Goal: Task Accomplishment & Management: Use online tool/utility

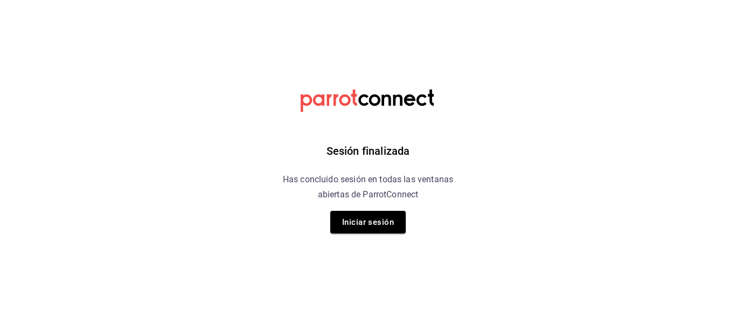
click at [364, 234] on div "Sesión finalizada Has concluido sesión en todas las ventanas abiertas de Parrot…" at bounding box center [368, 161] width 272 height 323
click at [383, 227] on button "Iniciar sesión" at bounding box center [367, 222] width 75 height 23
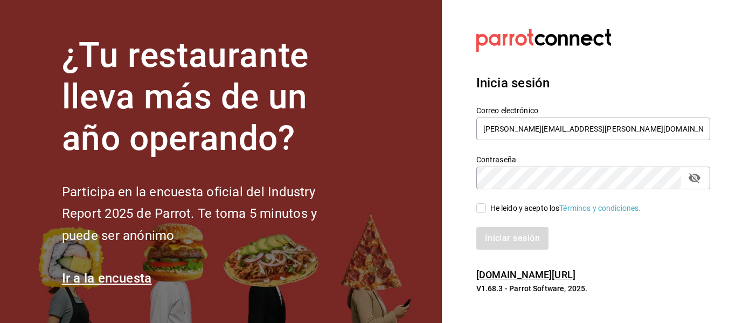
click at [483, 207] on input "He leído y acepto los Términos y condiciones." at bounding box center [481, 208] width 10 height 10
checkbox input "true"
click at [496, 228] on button "Iniciar sesión" at bounding box center [512, 238] width 73 height 23
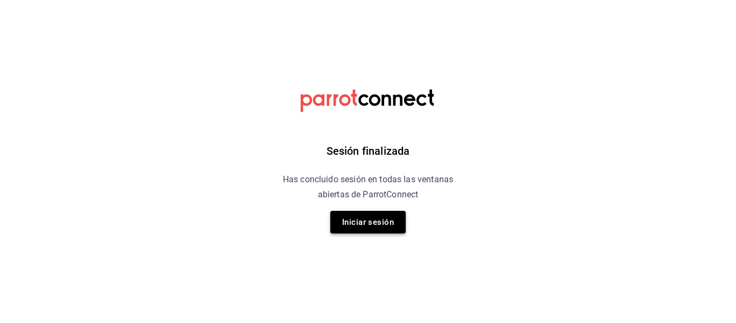
click at [391, 221] on button "Iniciar sesión" at bounding box center [367, 222] width 75 height 23
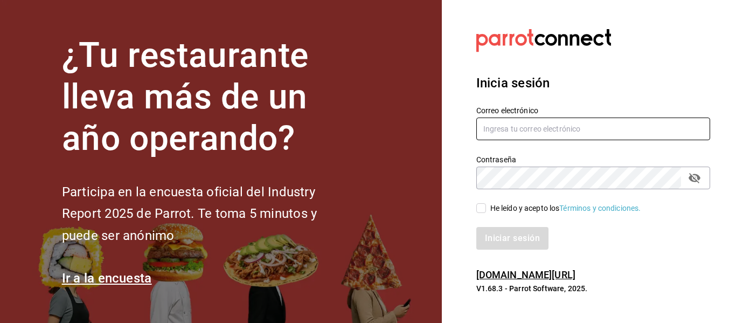
type input "[PERSON_NAME][EMAIL_ADDRESS][PERSON_NAME][DOMAIN_NAME]"
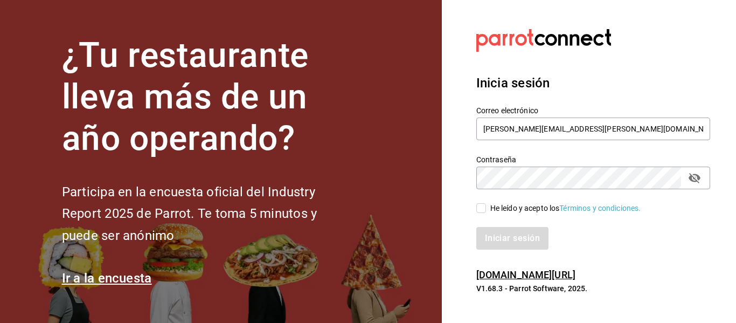
click at [480, 206] on input "He leído y acepto los Términos y condiciones." at bounding box center [481, 208] width 10 height 10
checkbox input "true"
click at [497, 232] on button "Iniciar sesión" at bounding box center [512, 238] width 73 height 23
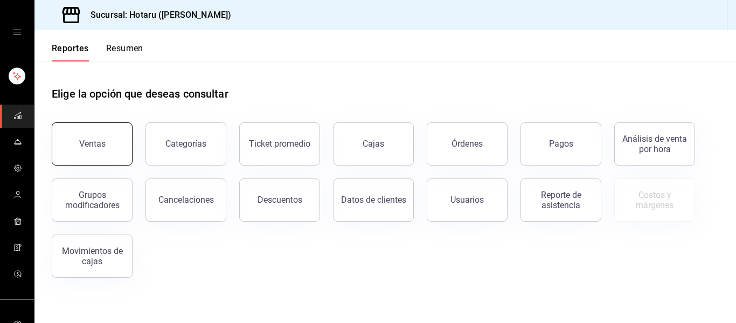
click at [99, 144] on div "Ventas" at bounding box center [92, 143] width 26 height 10
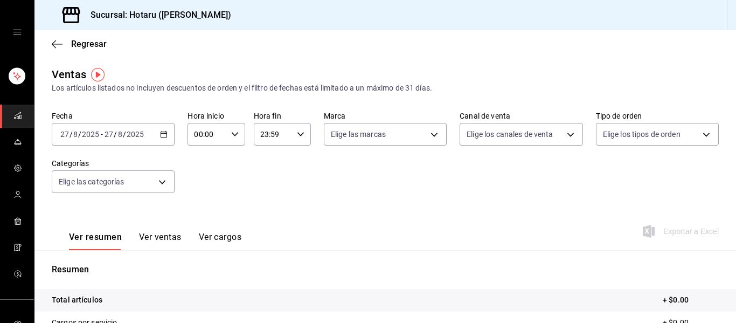
click at [164, 138] on div "2025-08-27 27 / 8 / 2025 - 2025-08-27 27 / 8 / 2025" at bounding box center [113, 134] width 123 height 23
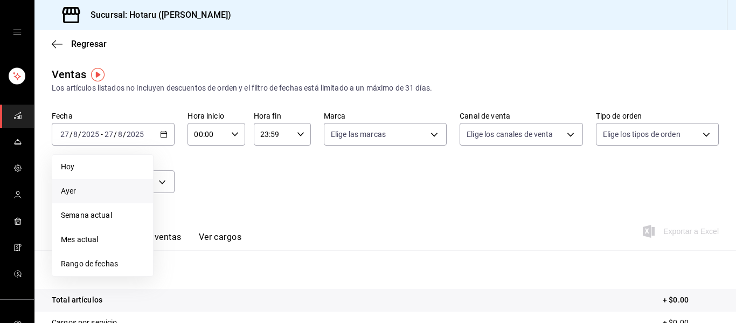
click at [84, 189] on span "Ayer" at bounding box center [103, 190] width 84 height 11
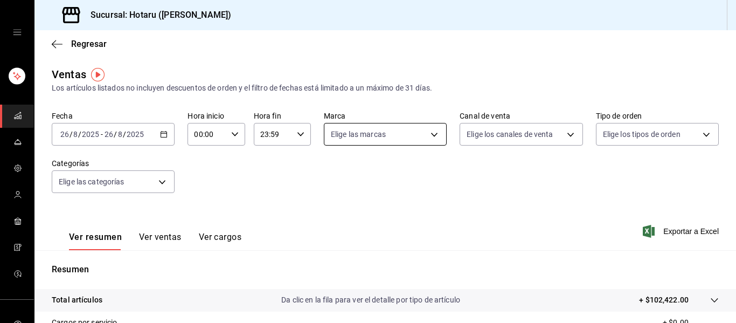
click at [421, 141] on body "Sucursal: Hotaru (Valle) Regresar Ventas Los artículos listados no incluyen des…" at bounding box center [368, 161] width 736 height 323
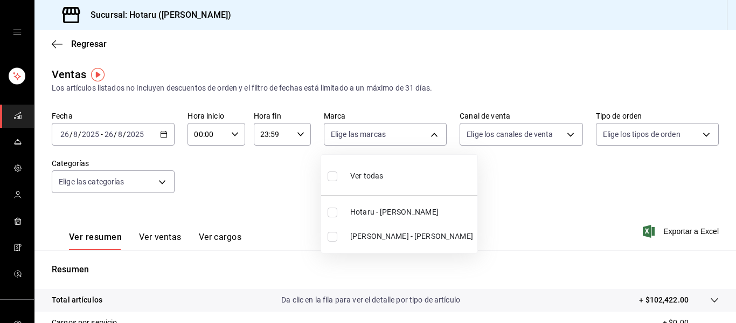
click at [368, 233] on span "Potaru - Valle" at bounding box center [411, 236] width 123 height 11
type input "619c758d-7c36-49c6-a756-e52d453908cb"
checkbox input "true"
drag, startPoint x: 730, startPoint y: 136, endPoint x: 736, endPoint y: 307, distance: 170.4
click at [736, 307] on div at bounding box center [368, 161] width 736 height 323
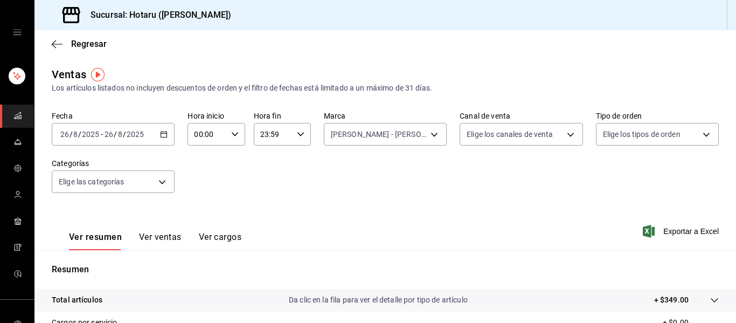
drag, startPoint x: 736, startPoint y: 307, endPoint x: 736, endPoint y: 348, distance: 41.5
click at [398, 128] on body "Sucursal: Hotaru (Valle) Regresar Ventas Los artículos listados no incluyen des…" at bounding box center [368, 161] width 736 height 323
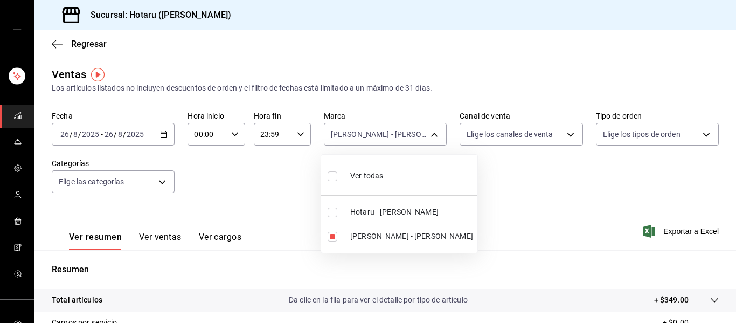
click at [333, 178] on input "checkbox" at bounding box center [333, 176] width 10 height 10
checkbox input "true"
type input "c6f689f8-63fd-49a8-a607-35aea03ac6a9,619c758d-7c36-49c6-a756-e52d453908cb"
checkbox input "true"
drag, startPoint x: 731, startPoint y: 44, endPoint x: 736, endPoint y: 267, distance: 222.6
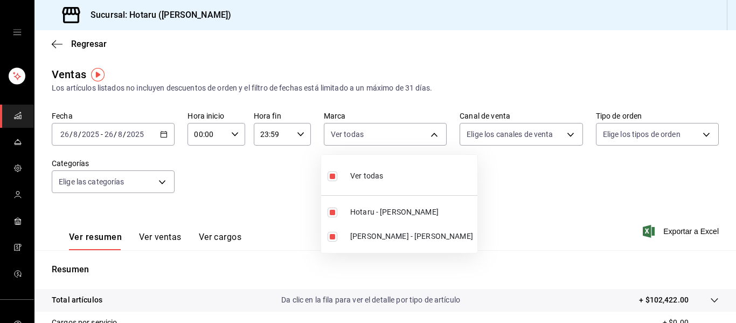
click at [736, 267] on div at bounding box center [368, 161] width 736 height 323
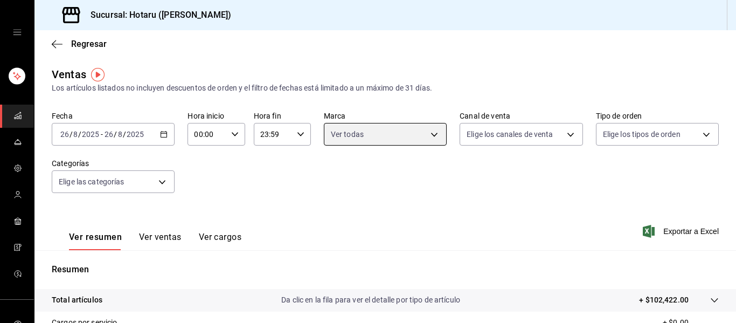
scroll to position [193, 0]
